Goal: Download file/media

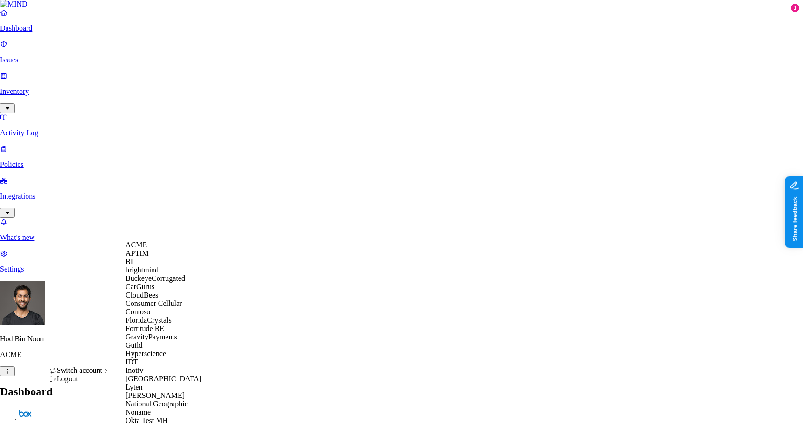
scroll to position [305, 0]
click at [167, 400] on div "National Geographic" at bounding box center [171, 404] width 90 height 8
